Goal: Transaction & Acquisition: Purchase product/service

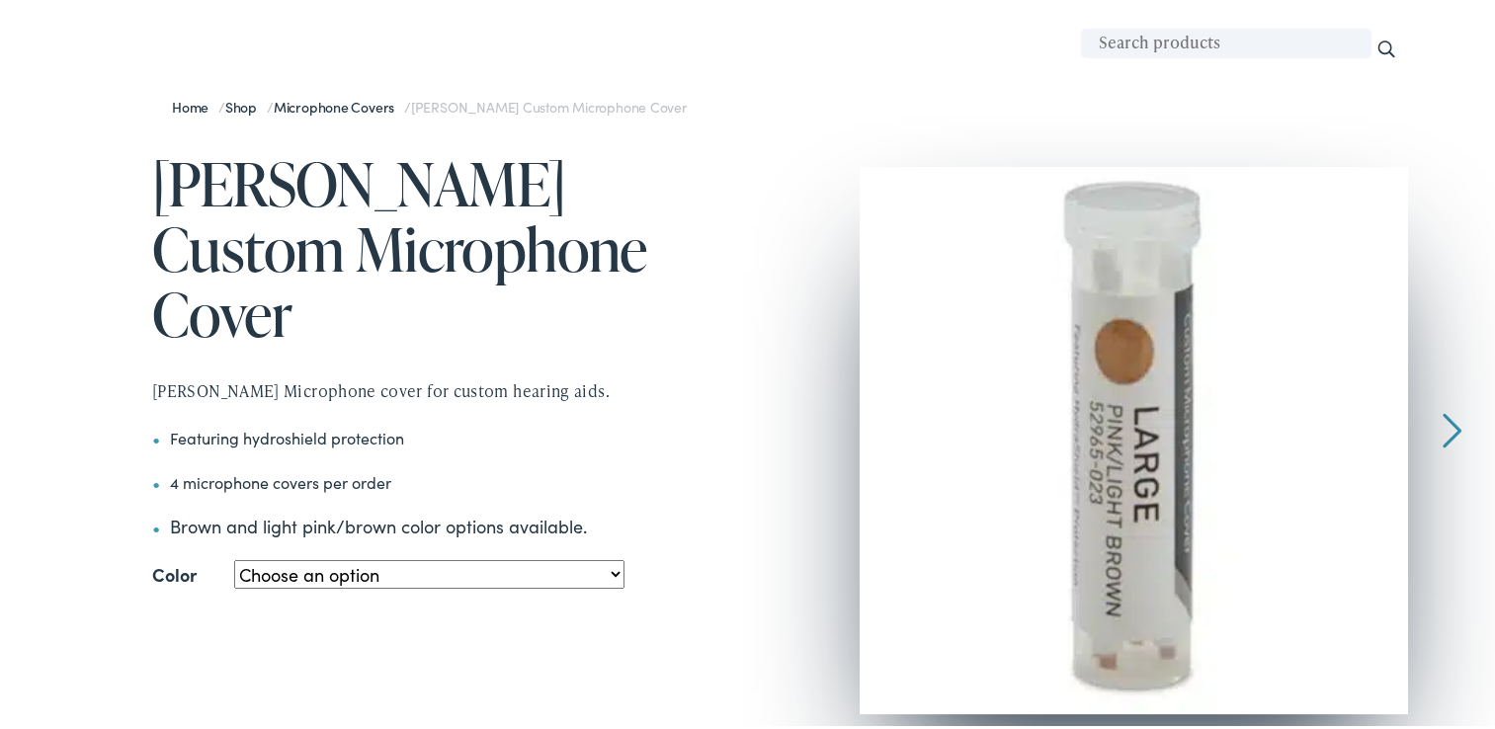
click at [611, 556] on select "Choose an option Large - Pink/Light Brown Small - Pink/Light Brown Small – Medi…" at bounding box center [429, 570] width 390 height 29
click at [234, 556] on select "Choose an option Large - Pink/Light Brown Small - Pink/Light Brown Small – Medi…" at bounding box center [429, 570] width 390 height 29
select select "small-pink-light-brown-2"
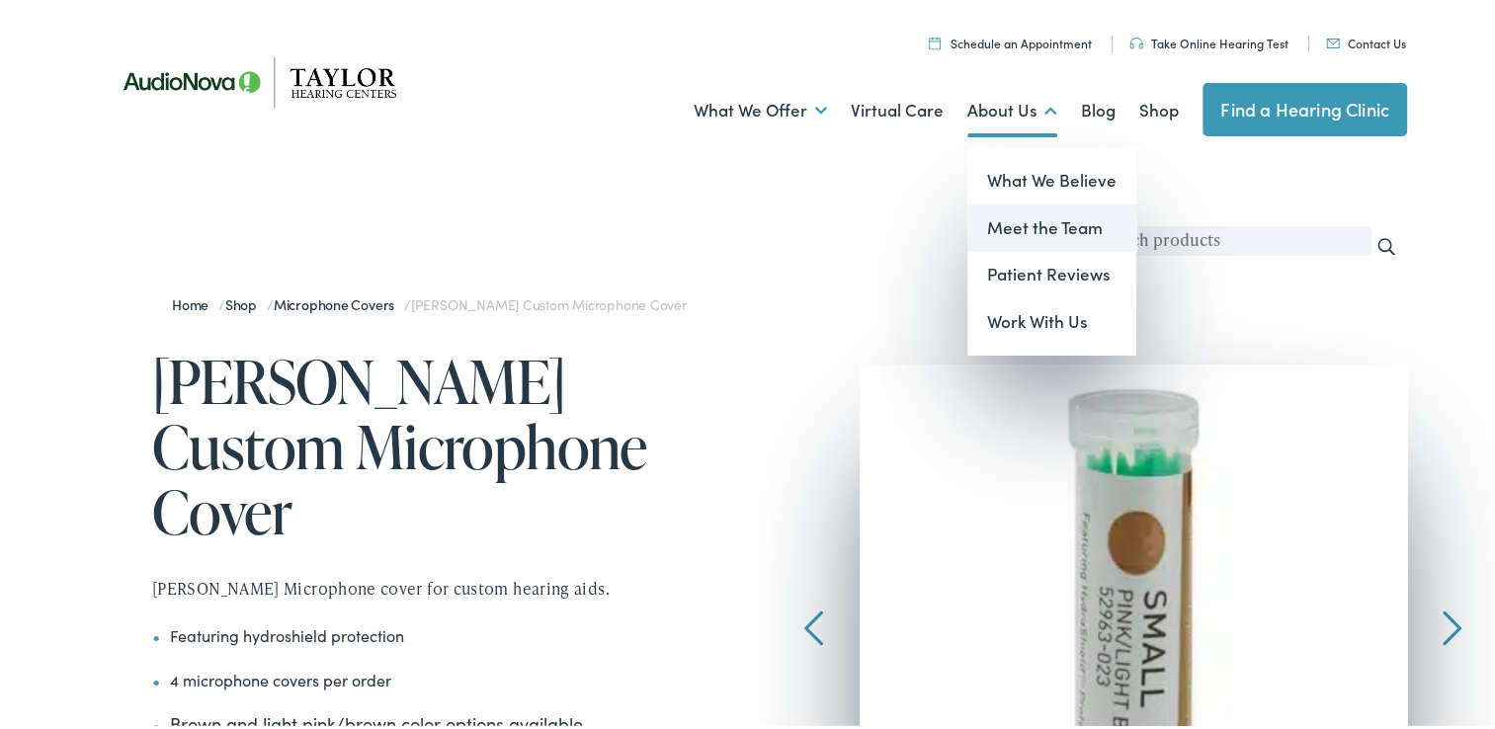
click at [1016, 223] on link "Meet the Team" at bounding box center [1052, 224] width 169 height 47
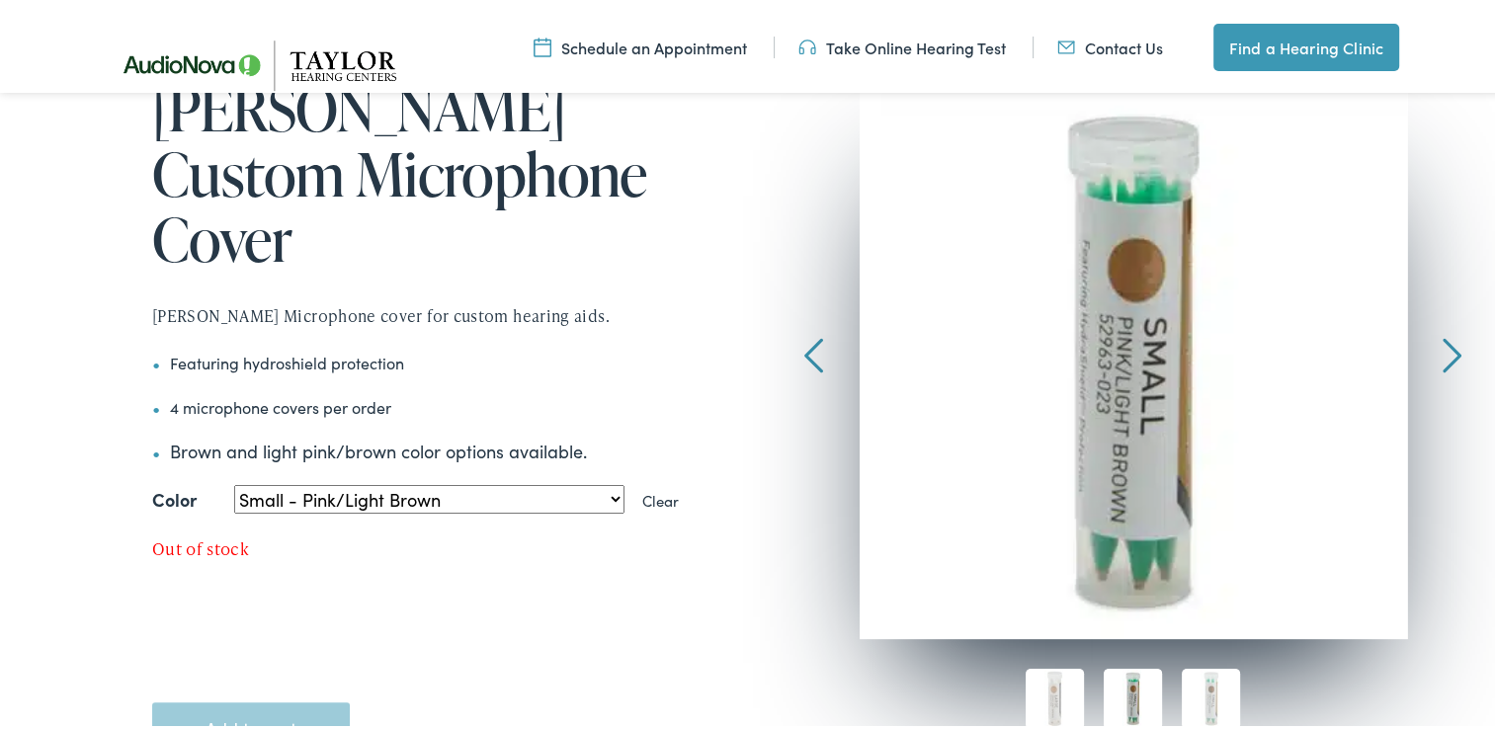
scroll to position [296, 0]
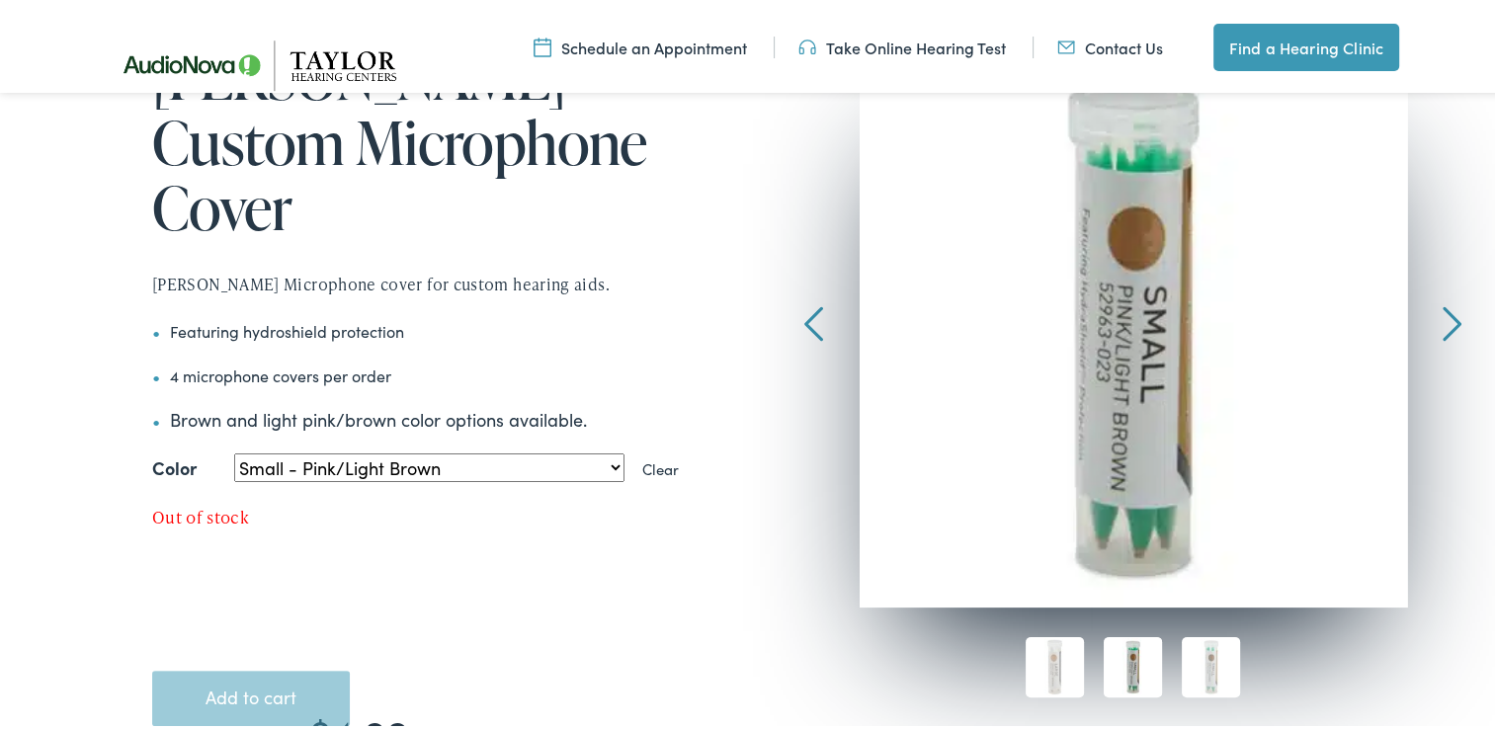
click at [610, 450] on select "Choose an option Large - Pink/Light Brown Small - Pink/Light Brown Small – Medi…" at bounding box center [429, 464] width 390 height 29
click at [234, 450] on select "Choose an option Large - Pink/Light Brown Small - Pink/Light Brown Small – Medi…" at bounding box center [429, 464] width 390 height 29
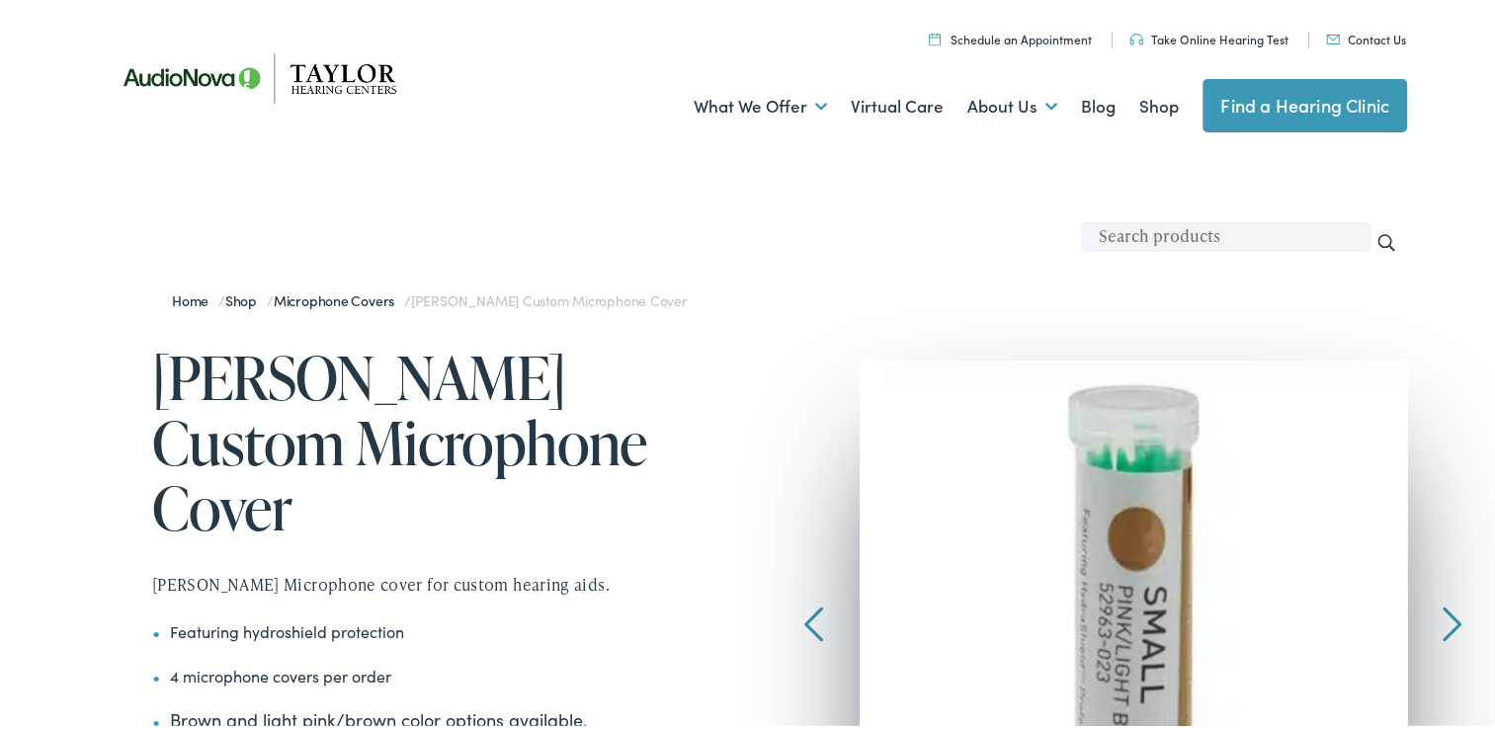
scroll to position [0, 0]
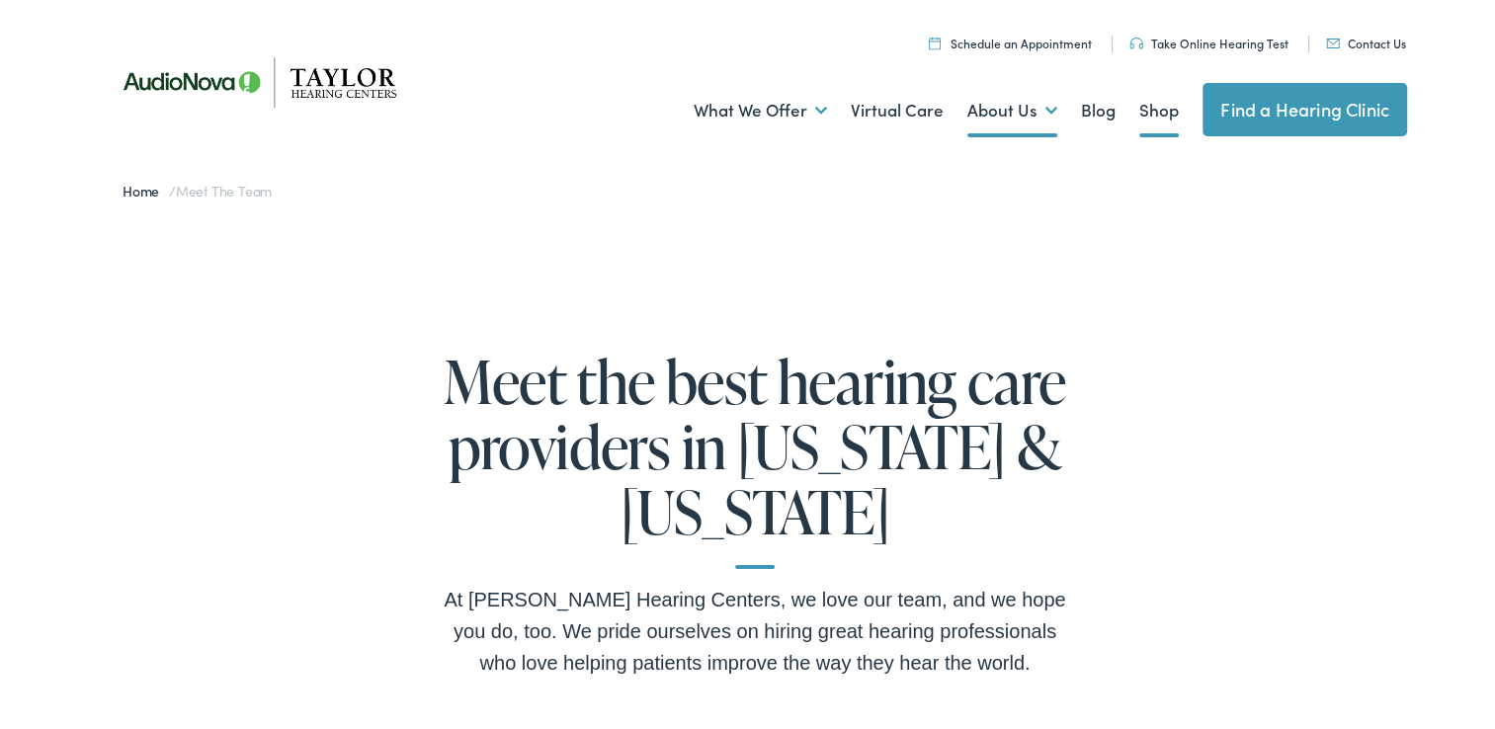
click at [1142, 108] on link "Shop" at bounding box center [1160, 106] width 40 height 73
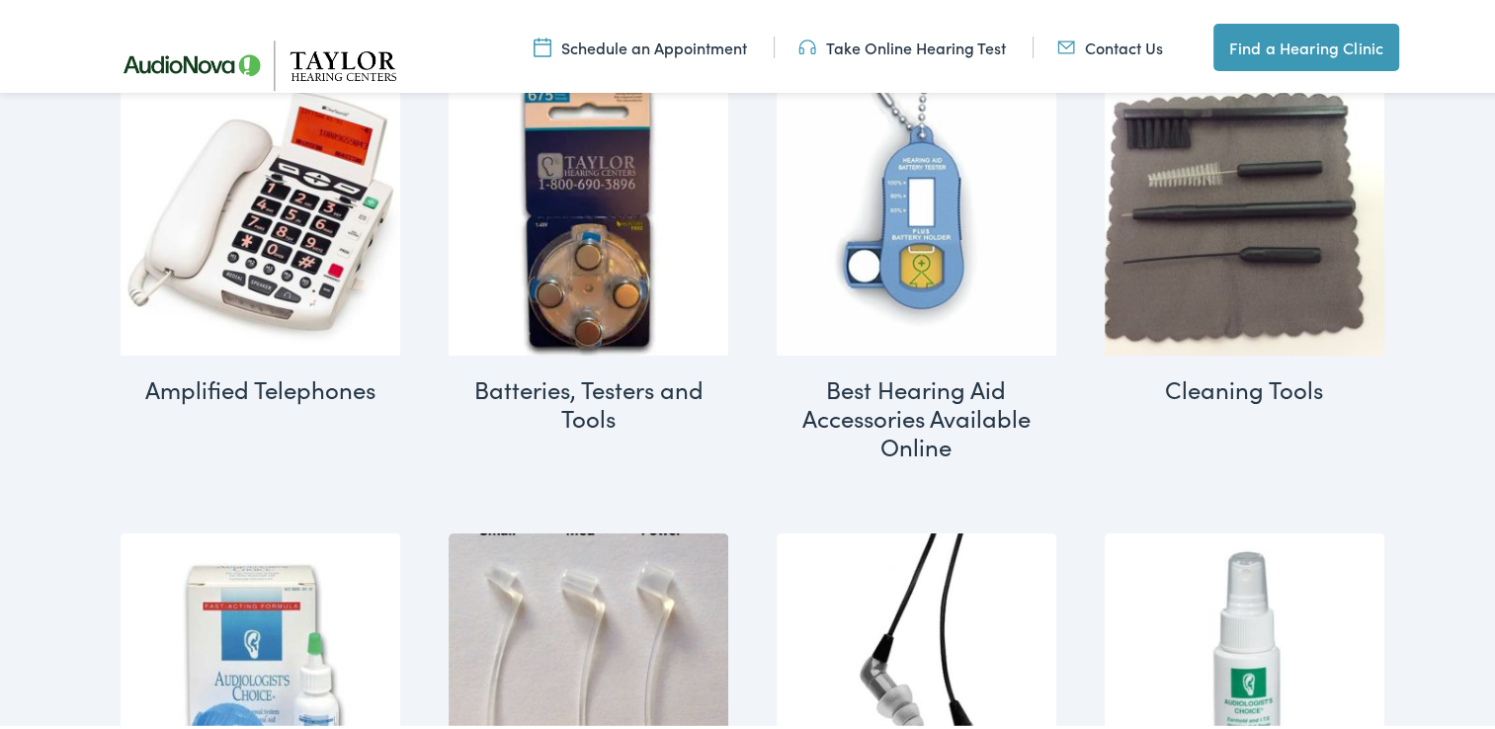
scroll to position [646, 0]
